Goal: Information Seeking & Learning: Learn about a topic

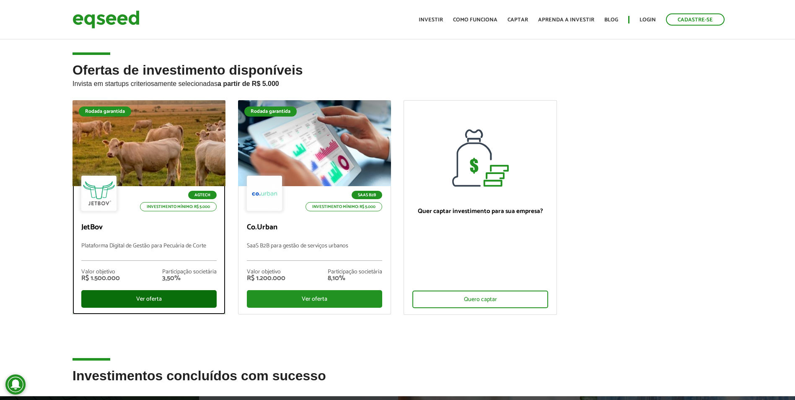
click at [169, 299] on div "Ver oferta" at bounding box center [148, 299] width 135 height 18
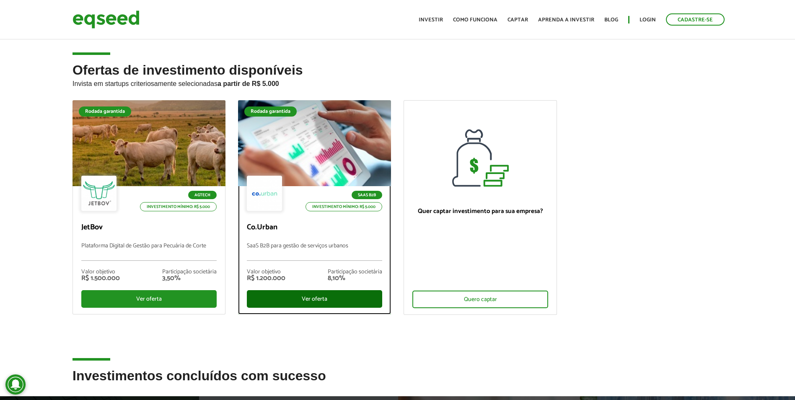
click at [319, 302] on div "Ver oferta" at bounding box center [314, 299] width 135 height 18
